Goal: Find specific page/section: Find specific page/section

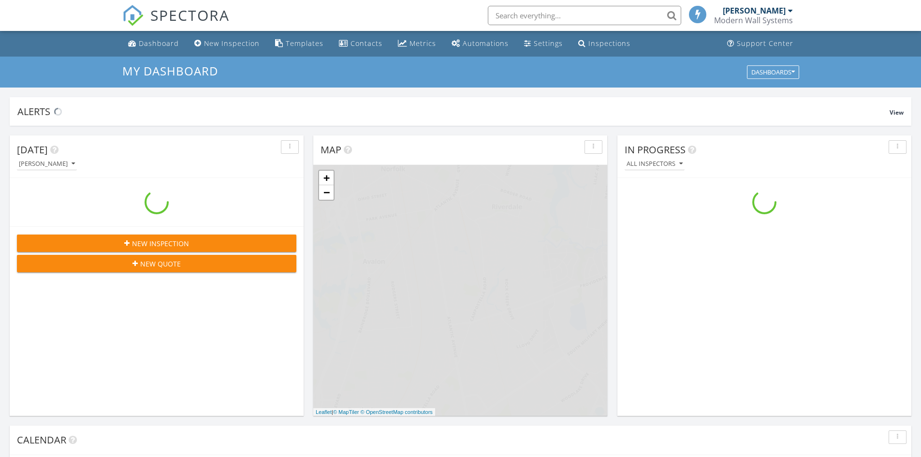
scroll to position [894, 936]
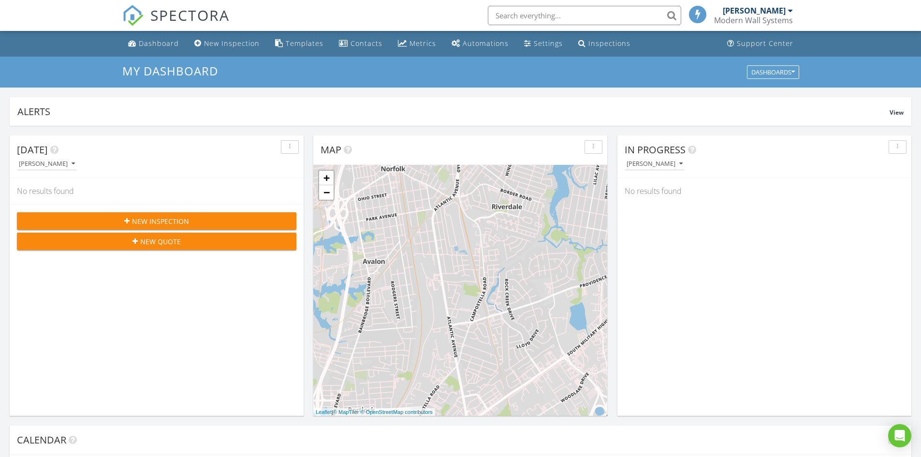
click at [546, 14] on input "text" at bounding box center [584, 15] width 193 height 19
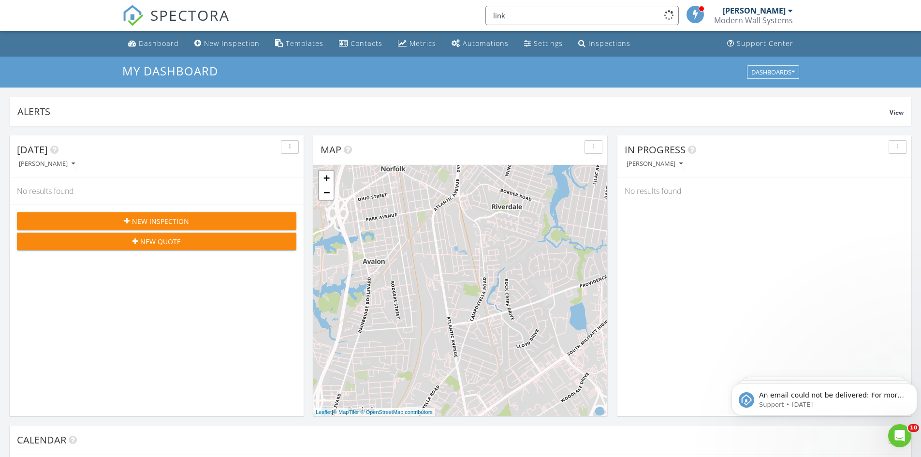
scroll to position [0, 0]
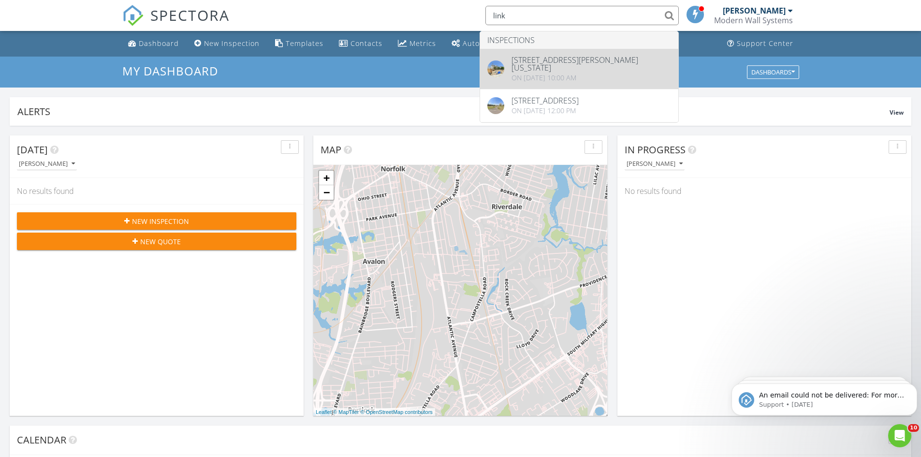
type input "link"
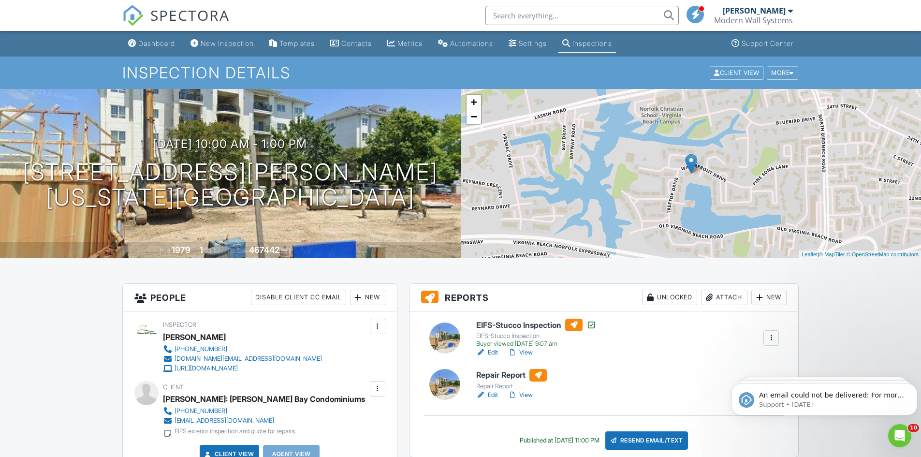
click at [526, 393] on link "View" at bounding box center [519, 395] width 25 height 10
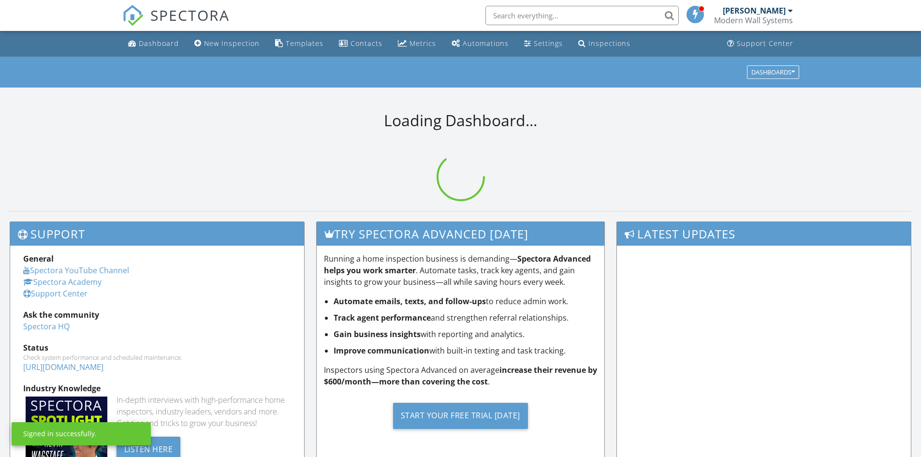
click at [550, 15] on input "text" at bounding box center [581, 15] width 193 height 19
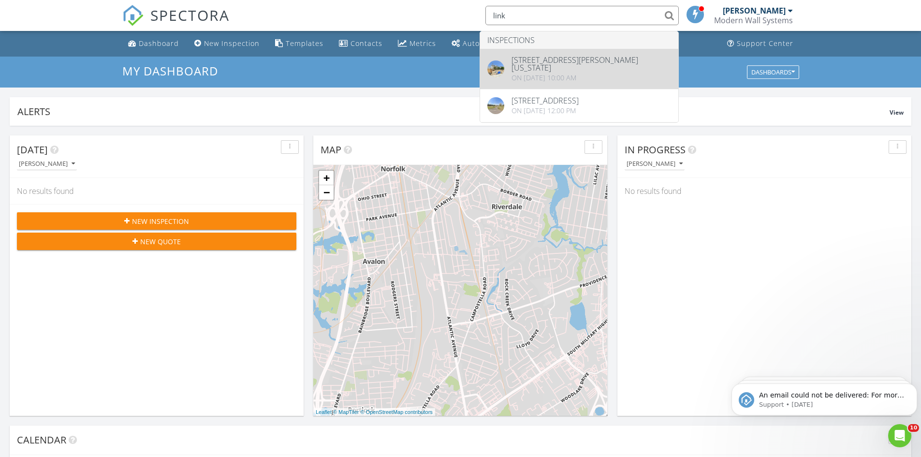
type input "link"
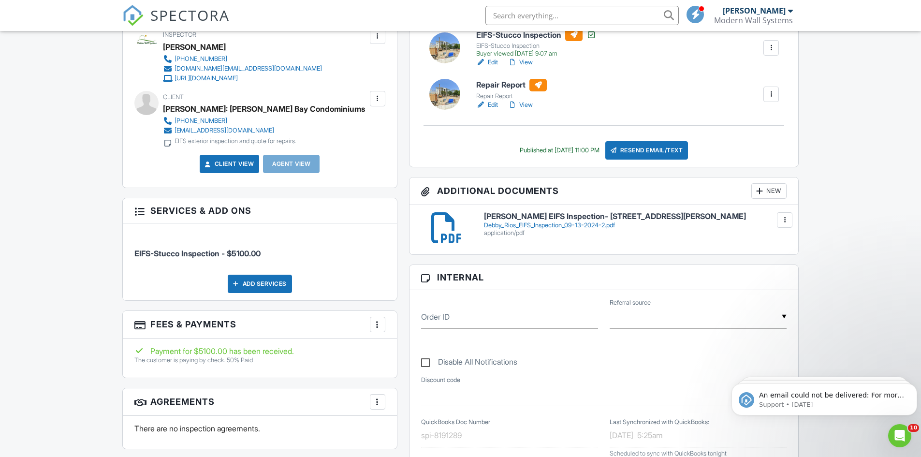
scroll to position [97, 0]
